Goal: Task Accomplishment & Management: Use online tool/utility

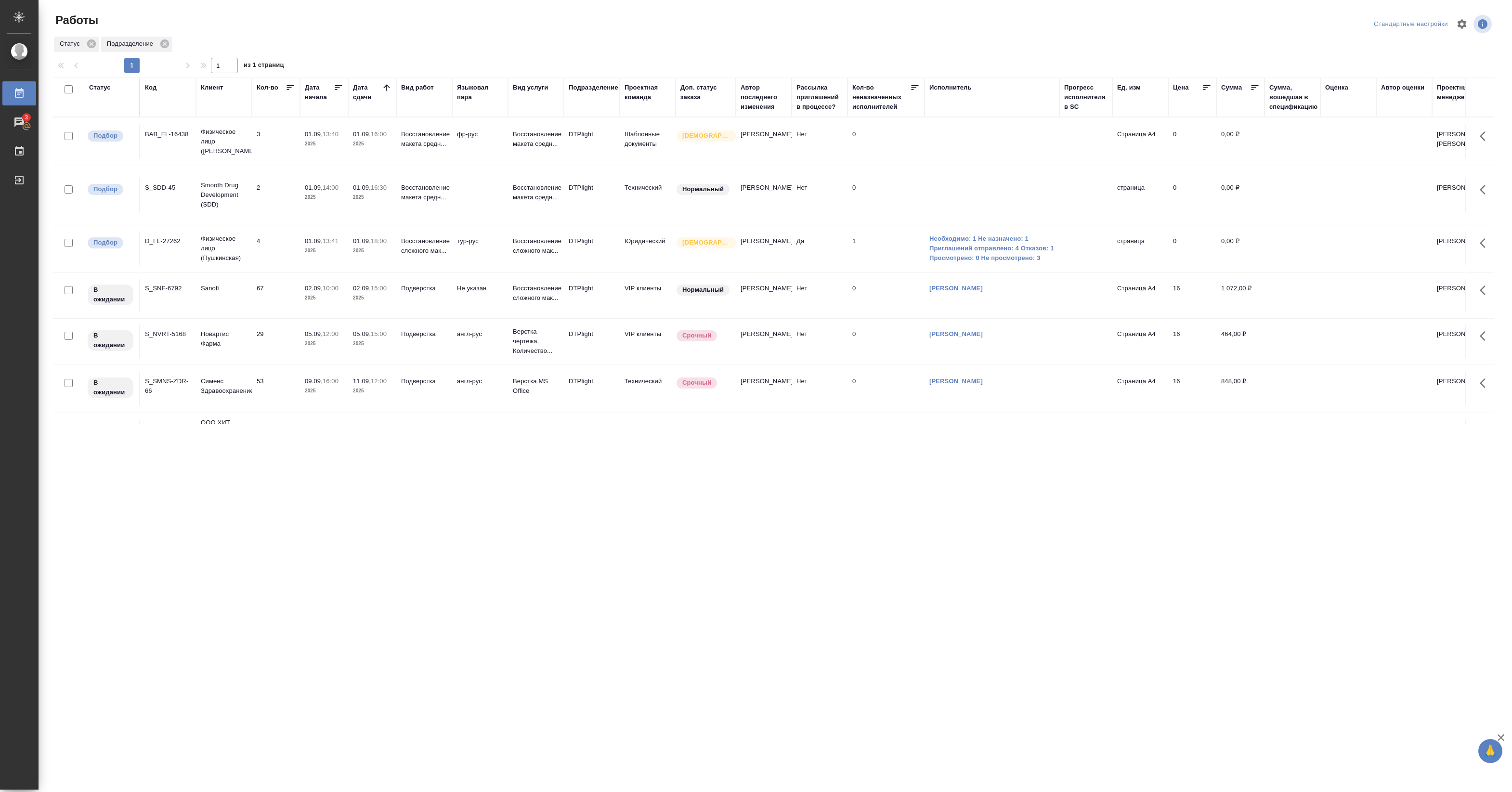
click at [401, 162] on tr "Подбор BAB_FL-16438 Физическое лицо (Бабушкинская) 3 01.09, 13:40 2025 01.09, 1…" at bounding box center [1067, 141] width 2030 height 48
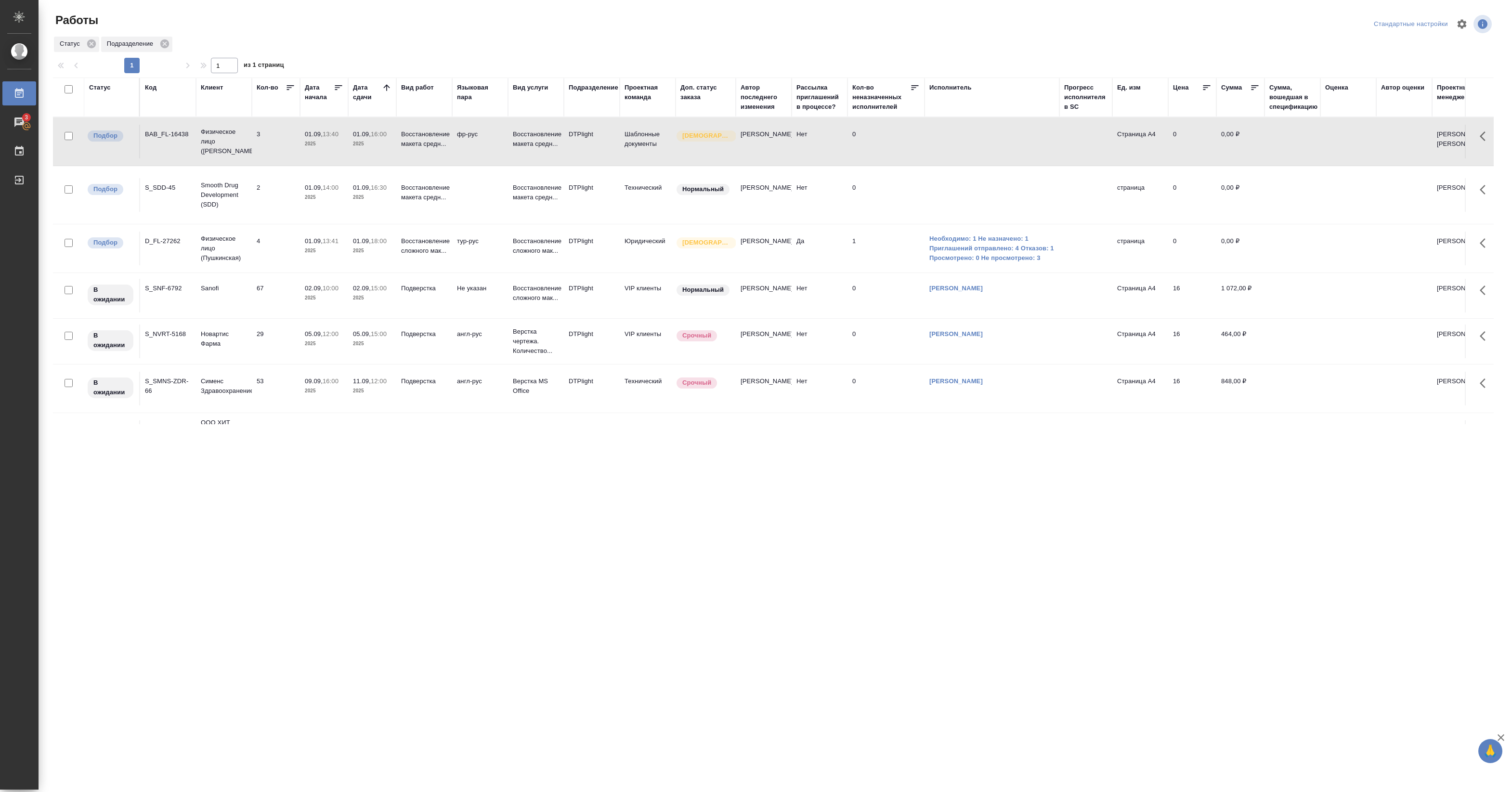
click at [401, 162] on tr "Подбор BAB_FL-16438 Физическое лицо (Бабушкинская) 3 01.09, 13:40 2025 01.09, 1…" at bounding box center [1067, 141] width 2030 height 48
click at [343, 193] on p "2025" at bounding box center [324, 197] width 39 height 10
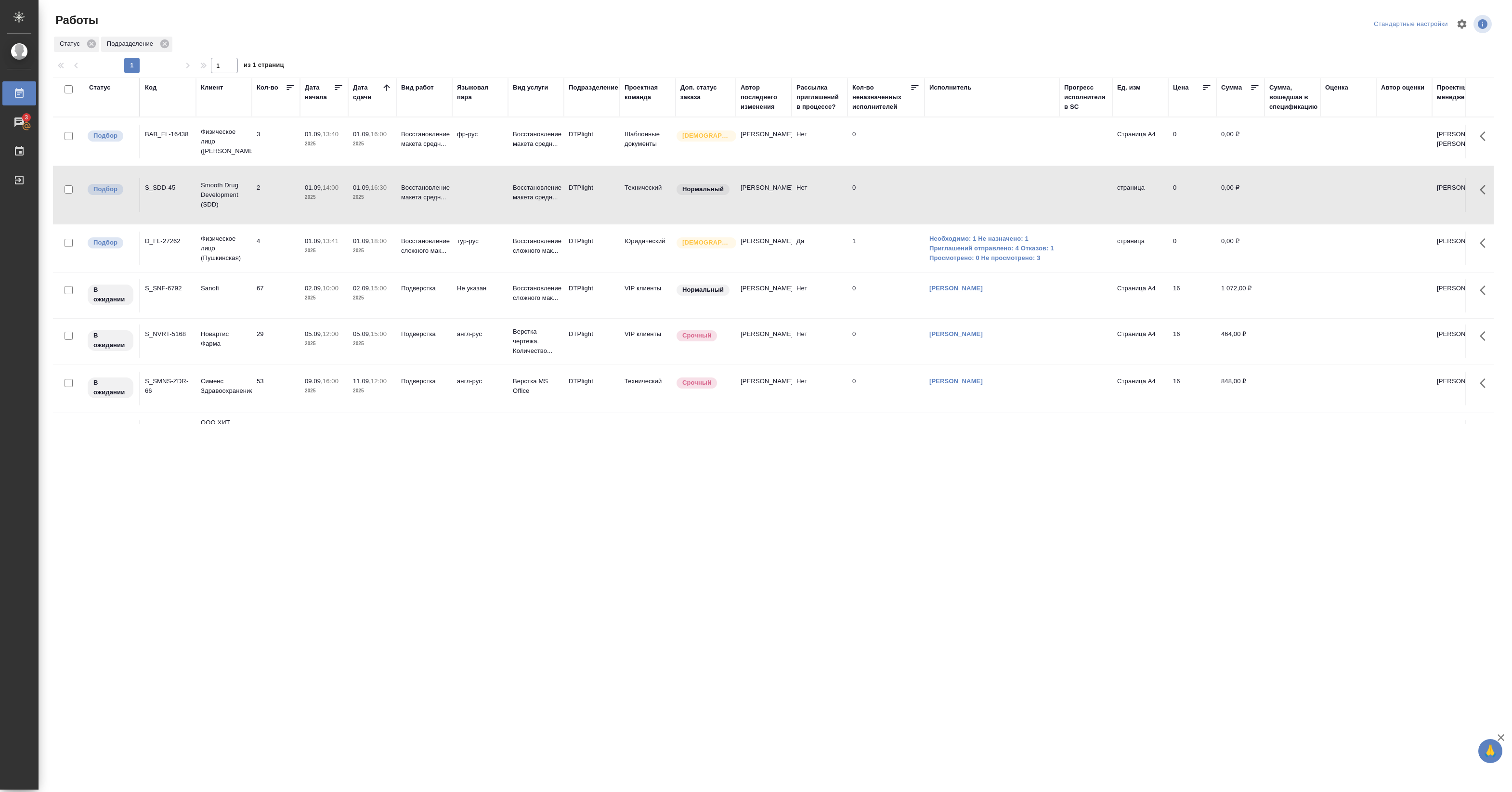
click at [343, 193] on p "2025" at bounding box center [324, 197] width 39 height 10
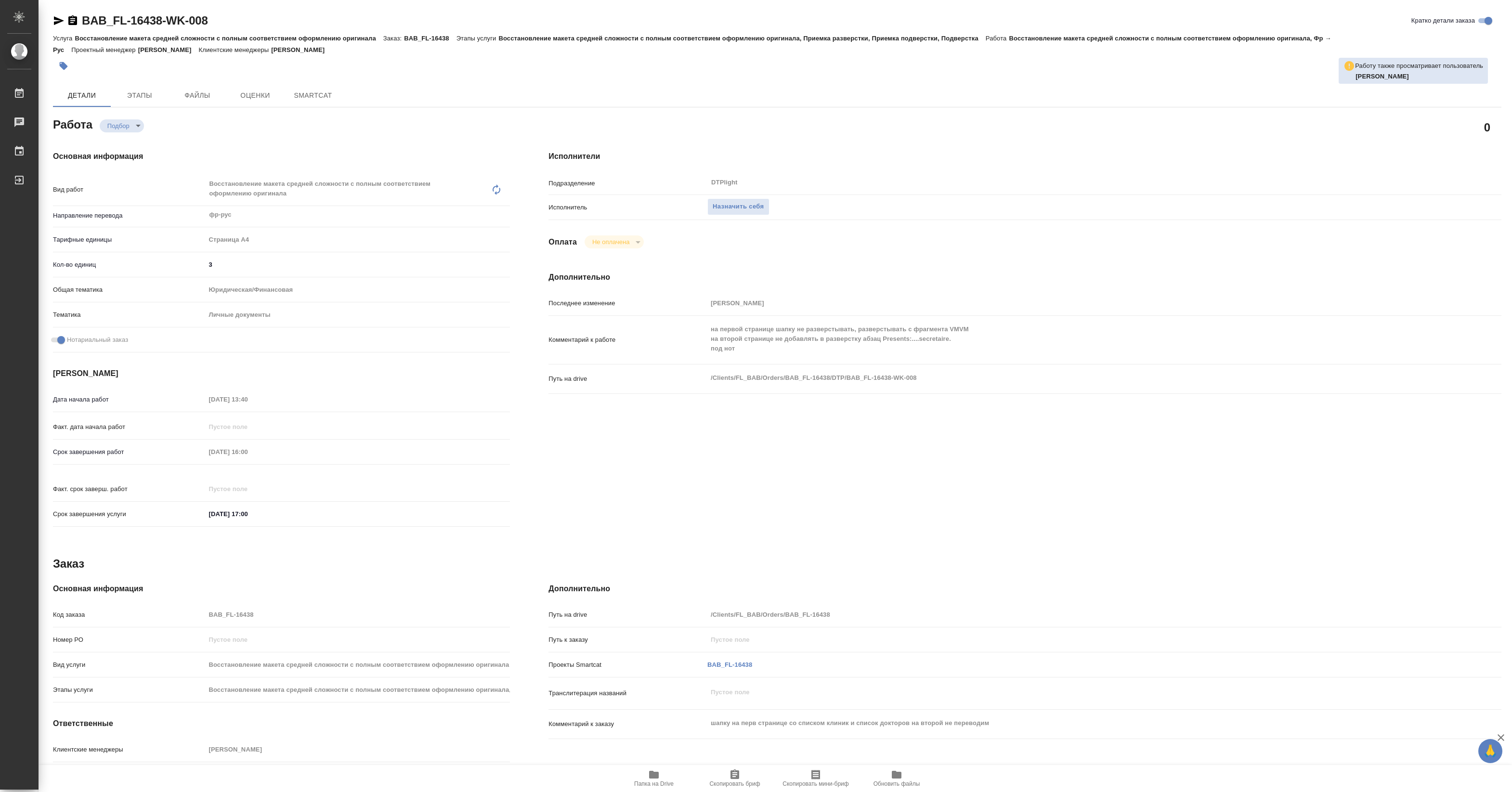
type textarea "x"
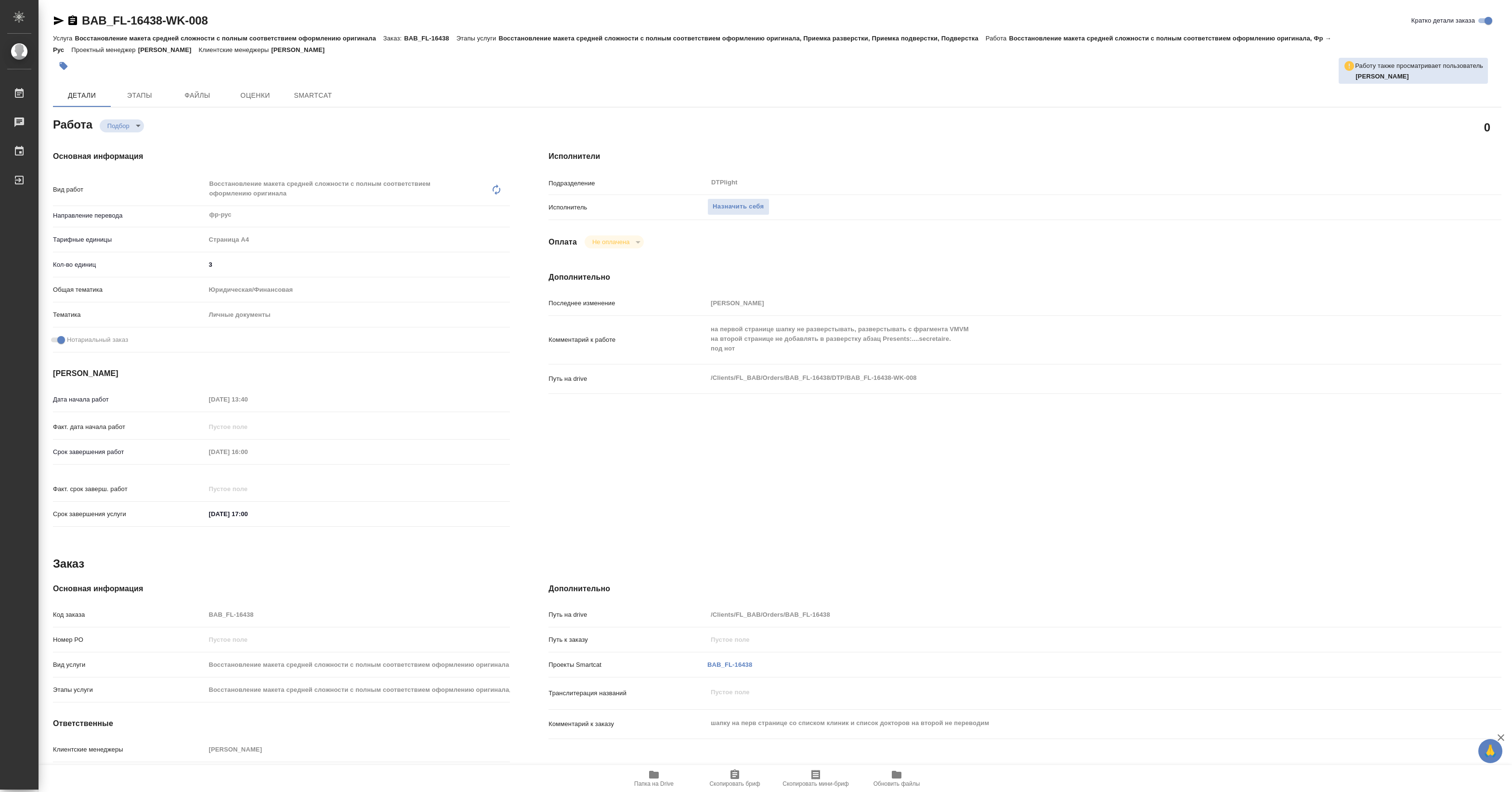
type textarea "x"
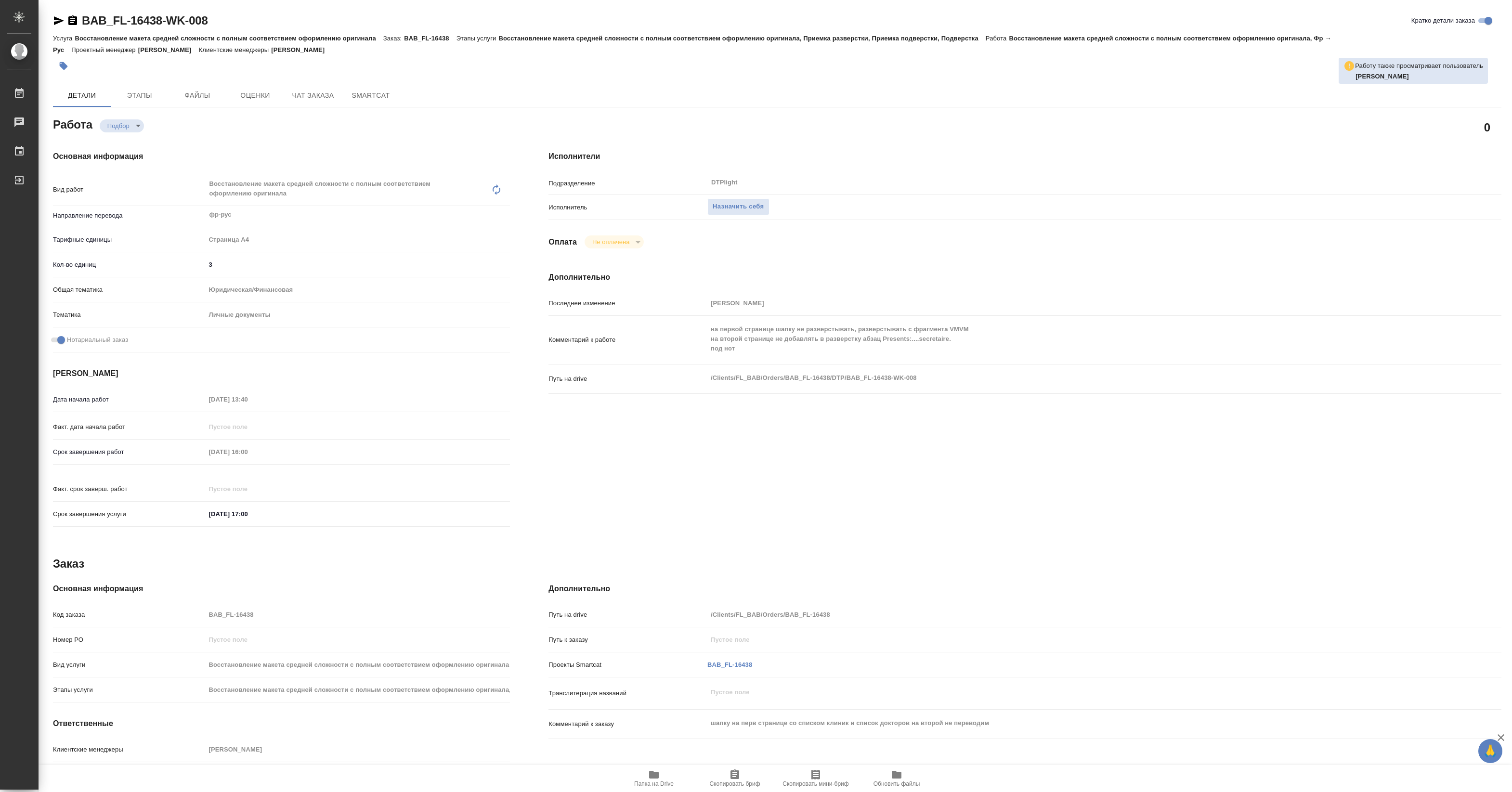
type textarea "x"
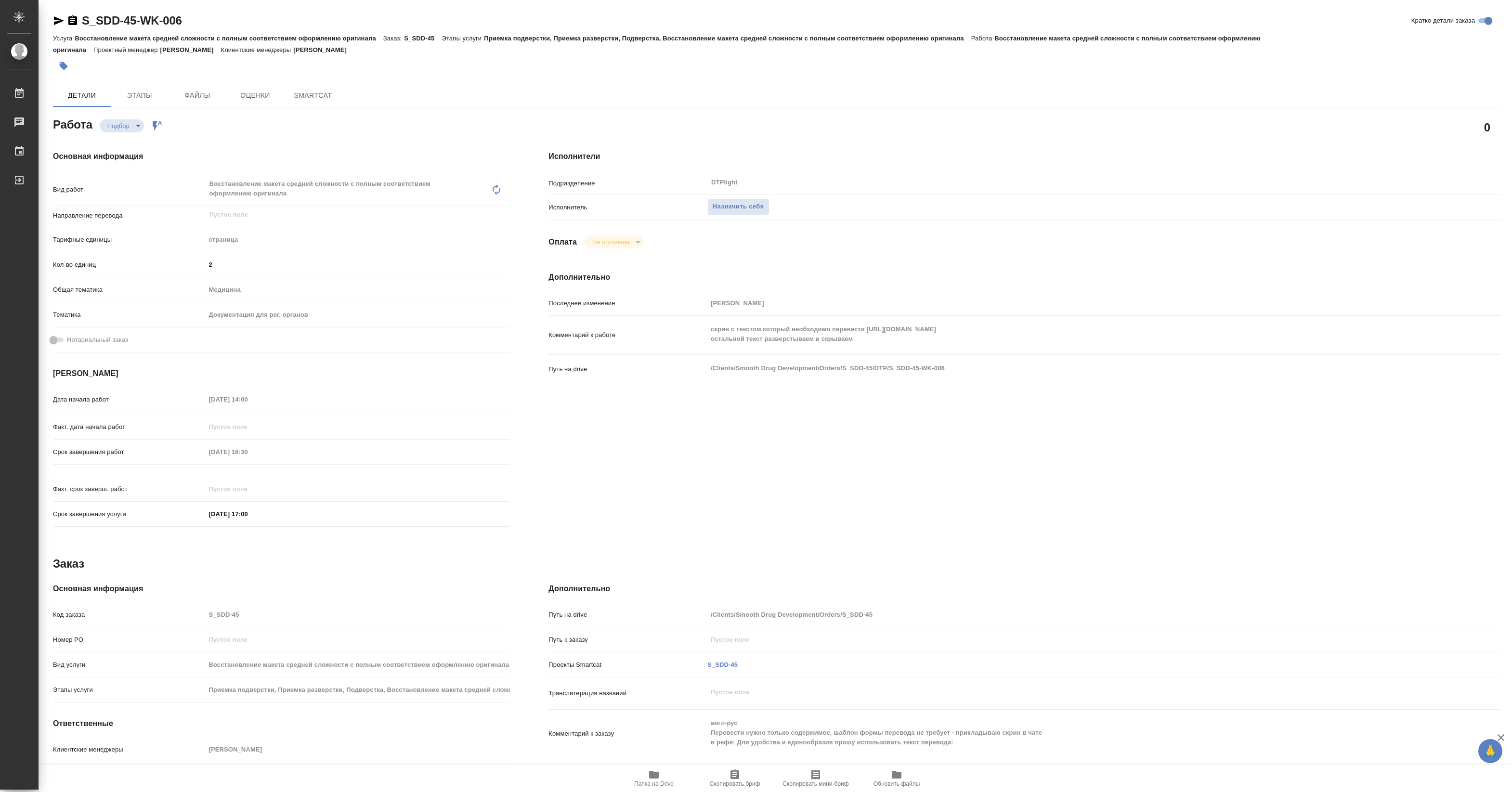
type textarea "x"
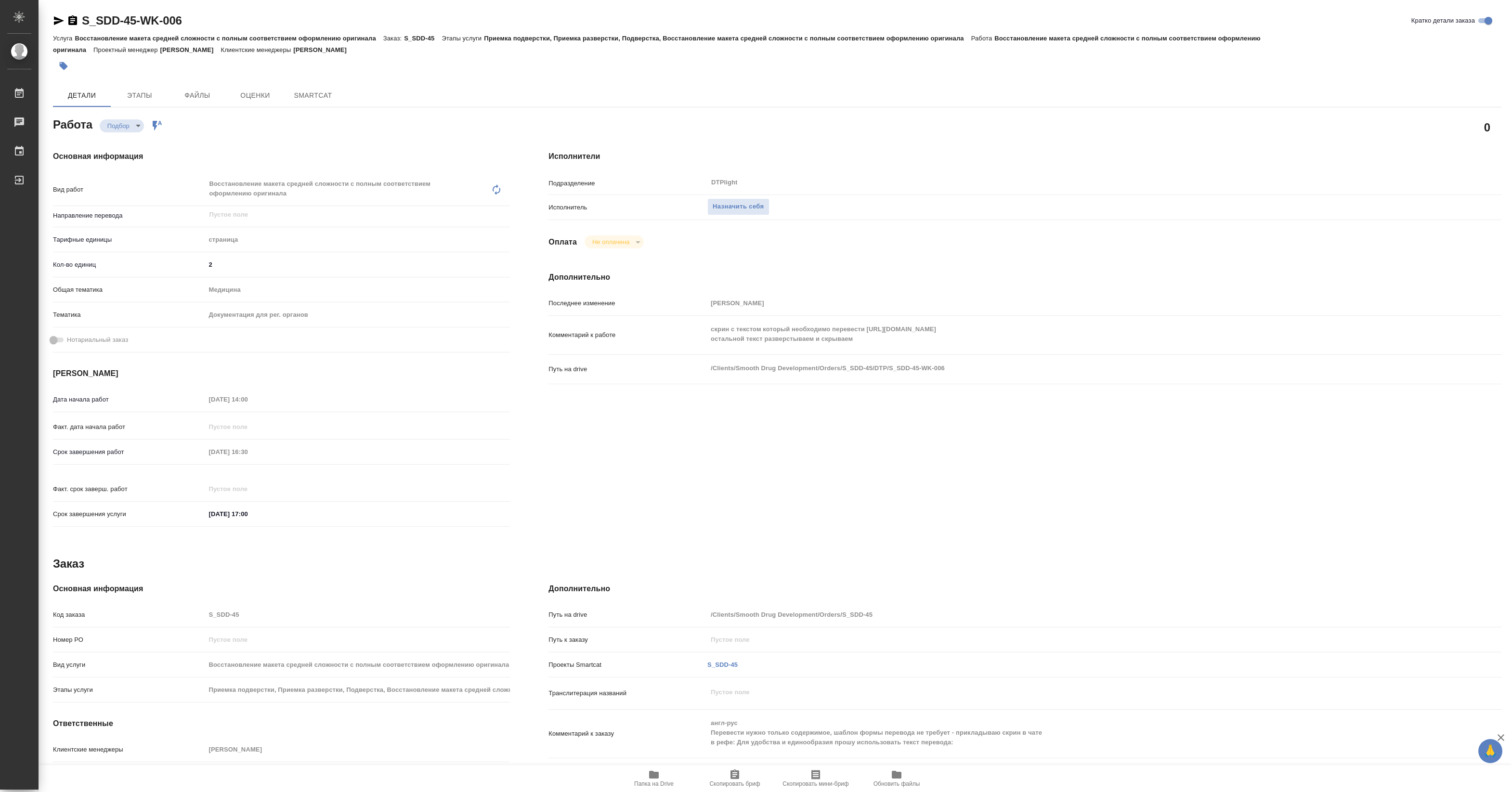
type textarea "x"
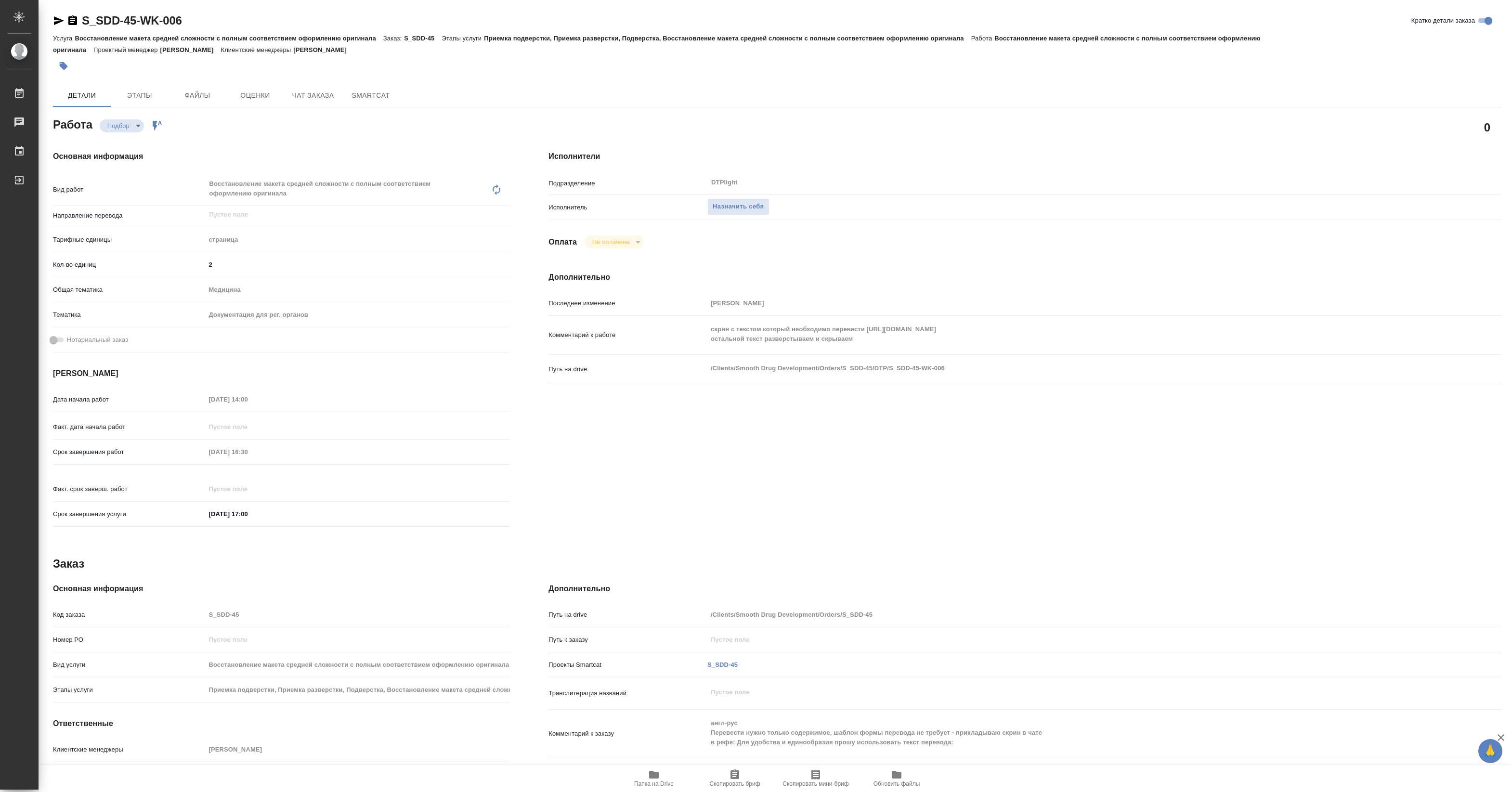
type textarea "x"
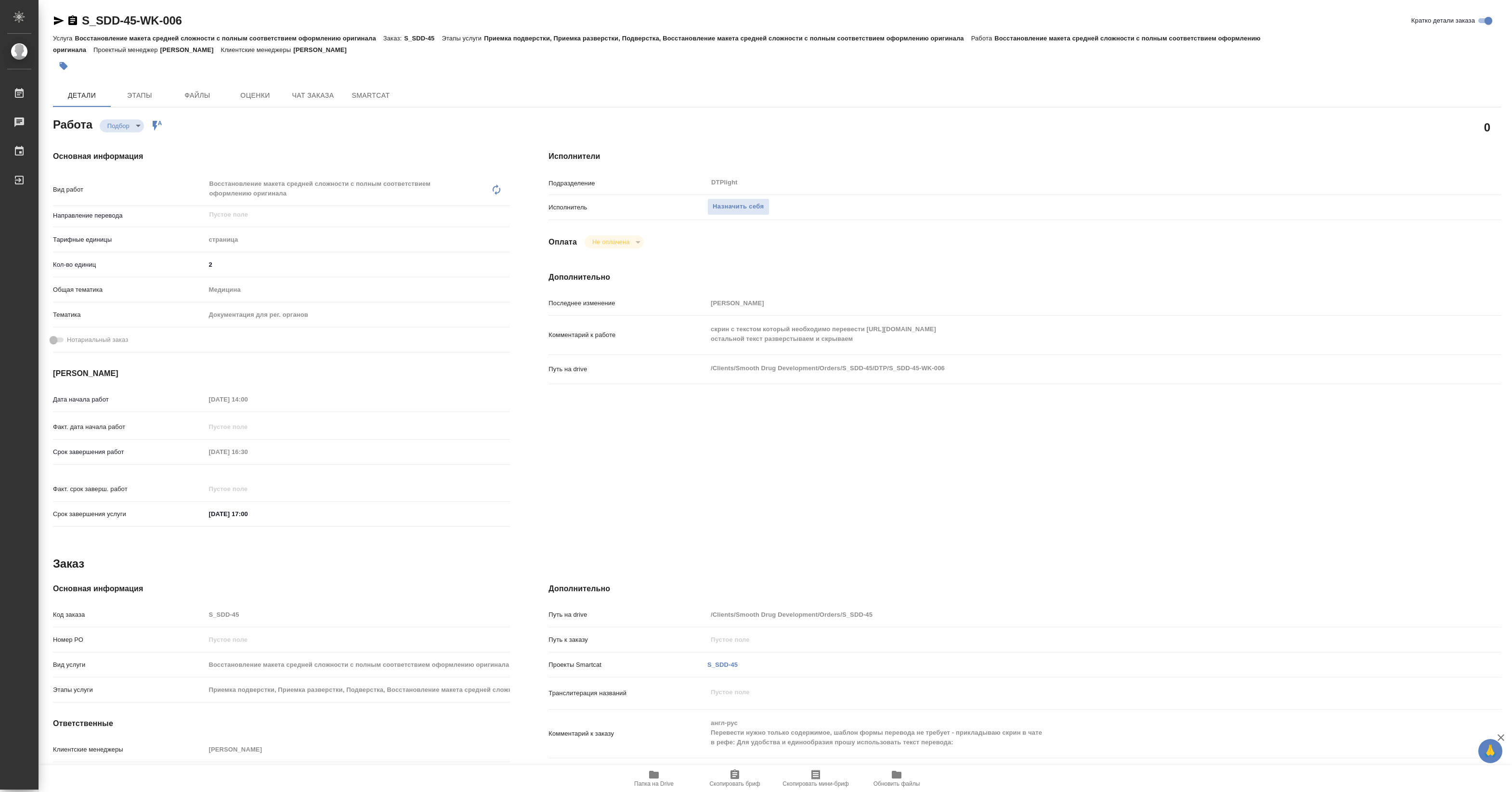
type textarea "x"
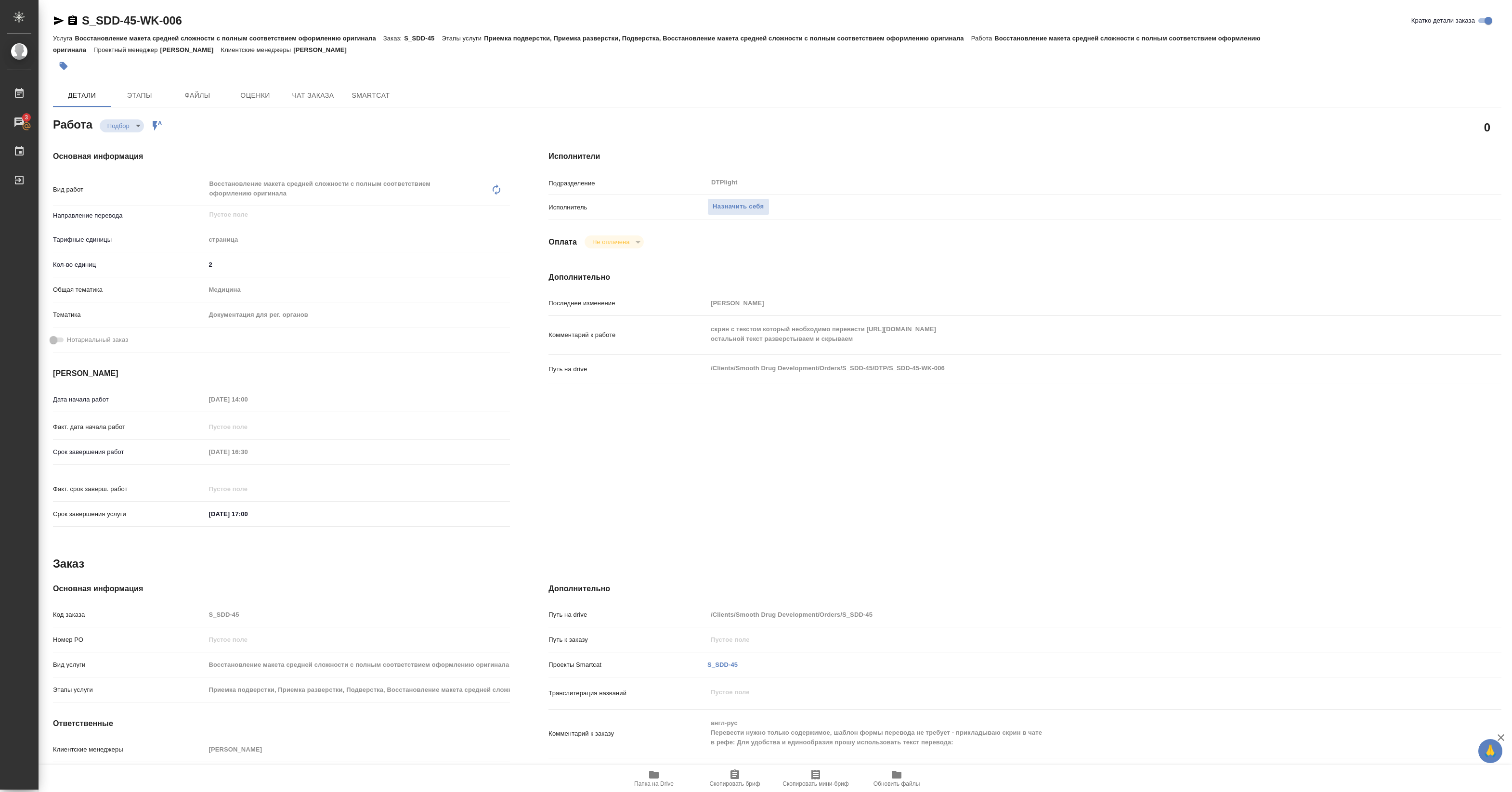
drag, startPoint x: 0, startPoint y: 0, endPoint x: 292, endPoint y: 215, distance: 362.6
